Goal: Find specific page/section: Find specific page/section

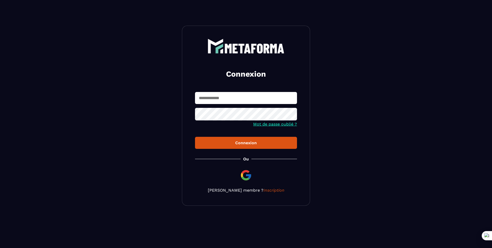
click at [233, 103] on input "text" at bounding box center [246, 98] width 102 height 12
type input "*"
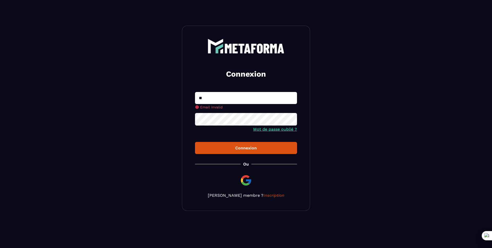
type input "**********"
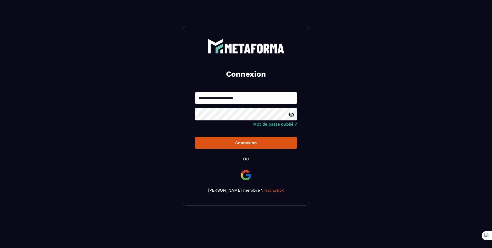
click at [195, 137] on button "Connexion" at bounding box center [246, 143] width 102 height 12
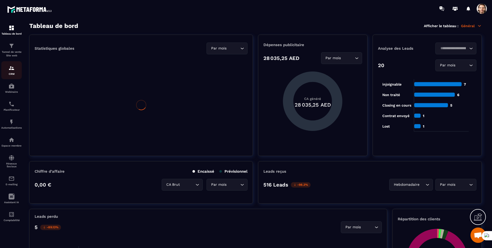
click at [11, 73] on p "CRM" at bounding box center [11, 73] width 20 height 3
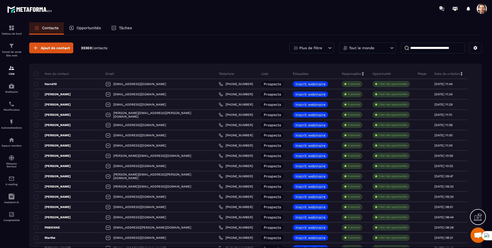
click at [122, 31] on div "Tâches" at bounding box center [121, 28] width 31 height 12
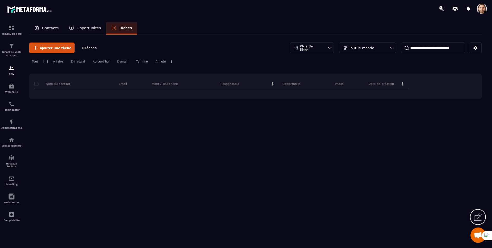
click at [122, 31] on div "Tâches" at bounding box center [121, 28] width 31 height 12
